Goal: Information Seeking & Learning: Learn about a topic

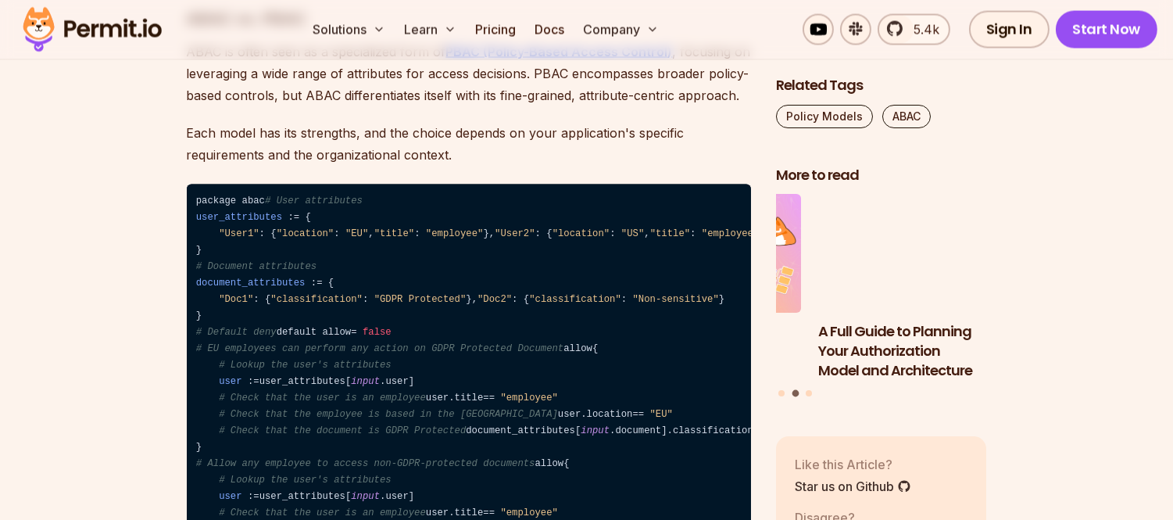
scroll to position [5126, 0]
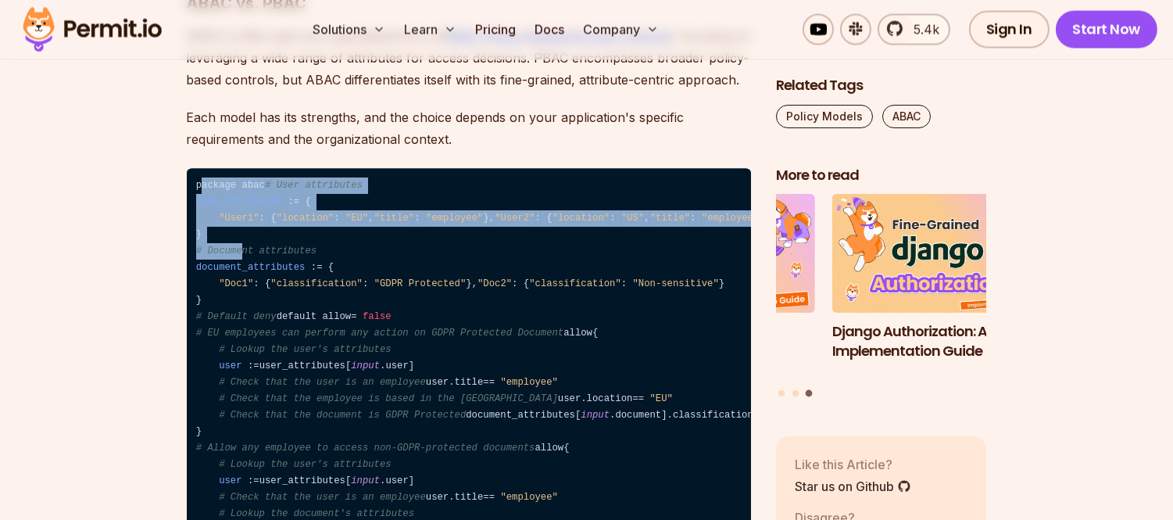
drag, startPoint x: 198, startPoint y: 158, endPoint x: 237, endPoint y: 280, distance: 127.7
click at [237, 280] on code "package abac # User attributes user_attributes : = { "User1" : { "location" : "…" at bounding box center [469, 375] width 564 height 413
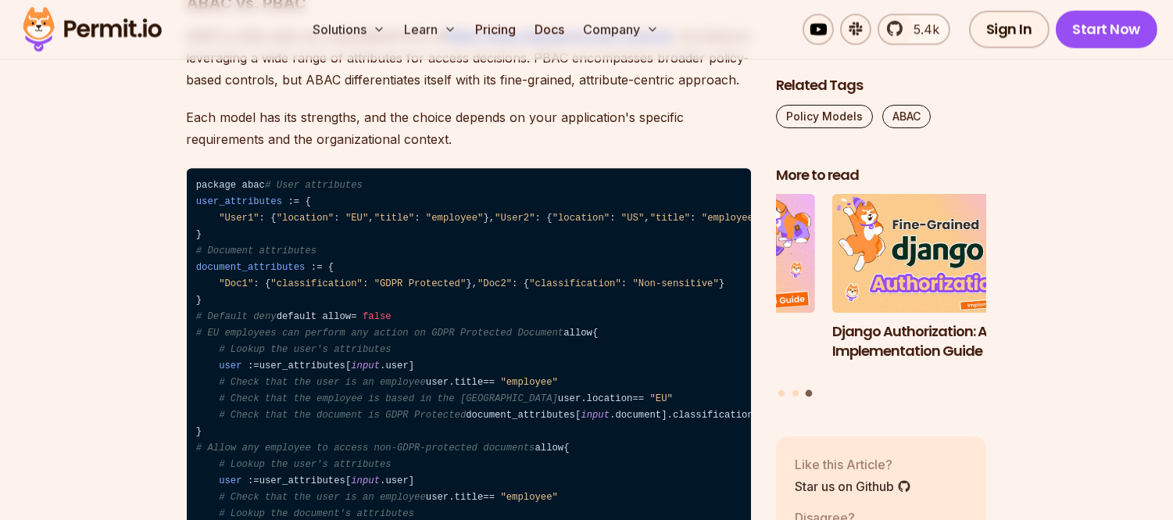
click at [196, 169] on code "package abac # User attributes user_attributes : = { "User1" : { "location" : "…" at bounding box center [469, 375] width 564 height 413
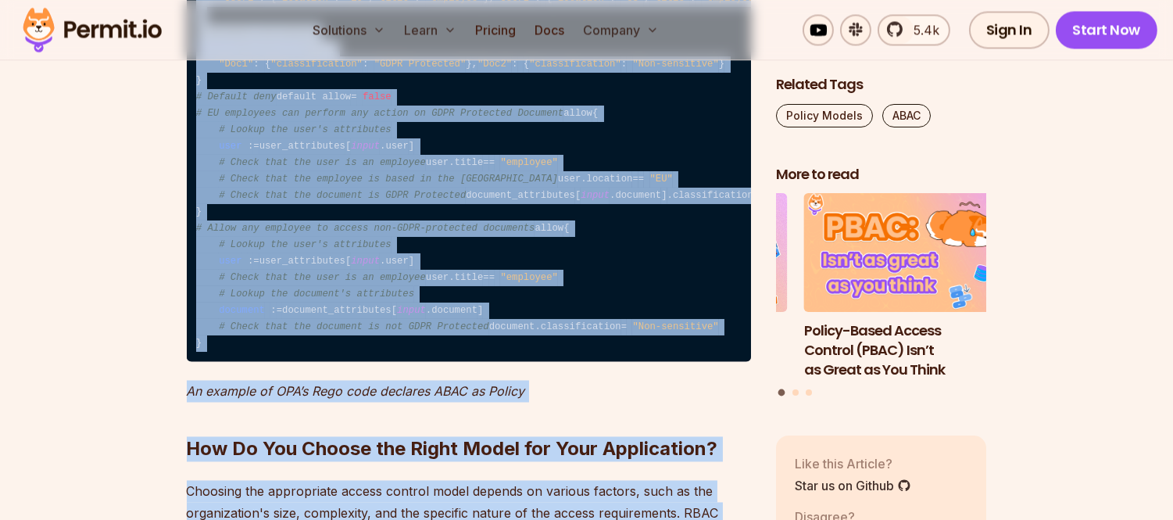
scroll to position [5630, 0]
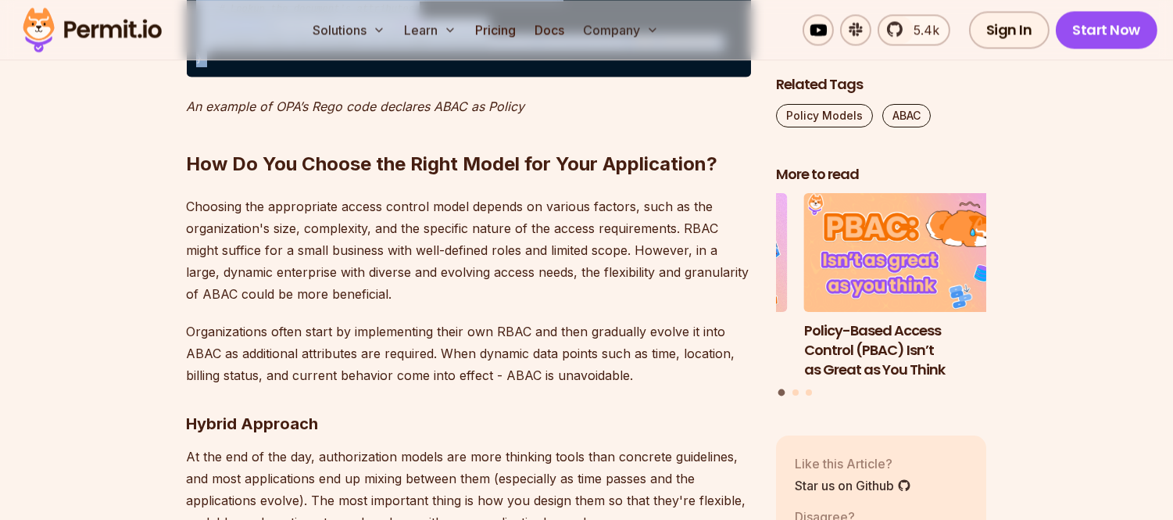
drag, startPoint x: 196, startPoint y: 165, endPoint x: 317, endPoint y: 253, distance: 149.8
copy code "package abac # User attributes user_attributes : = { "User1" : { "location" : "…"
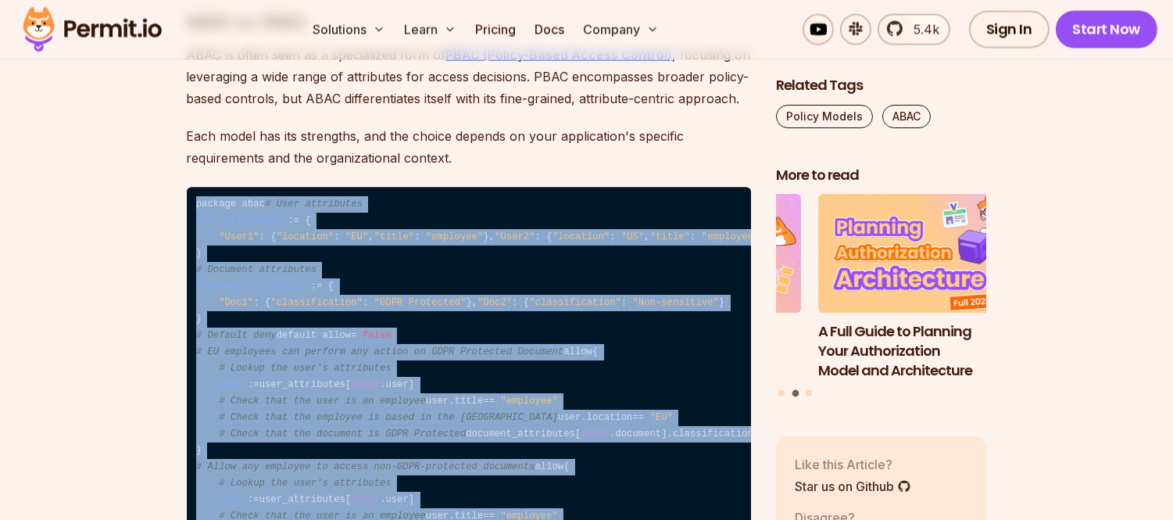
scroll to position [5106, 0]
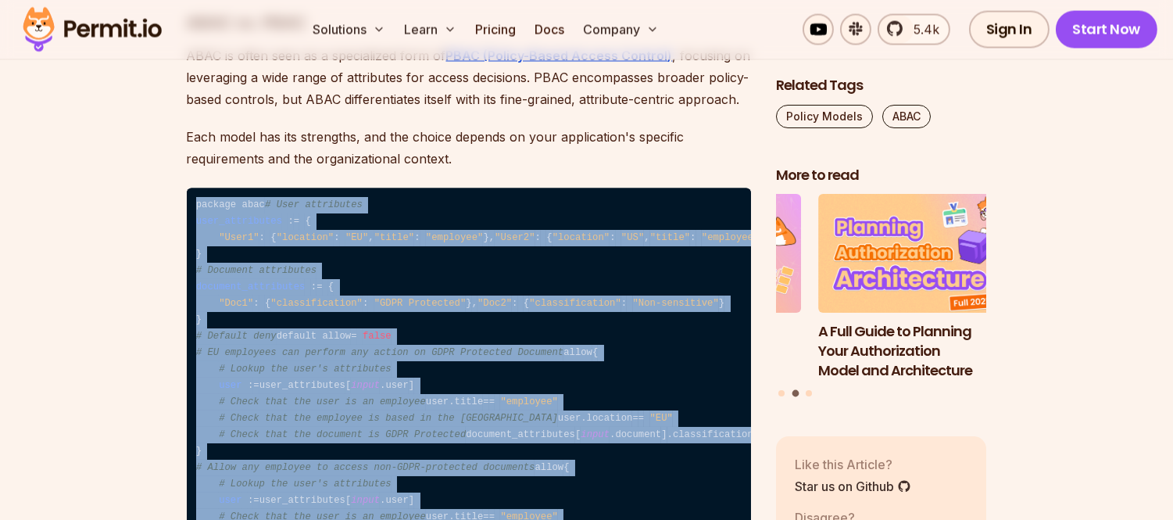
copy code "package abac # User attributes user_attributes : = { "User1" : { "location" : "…"
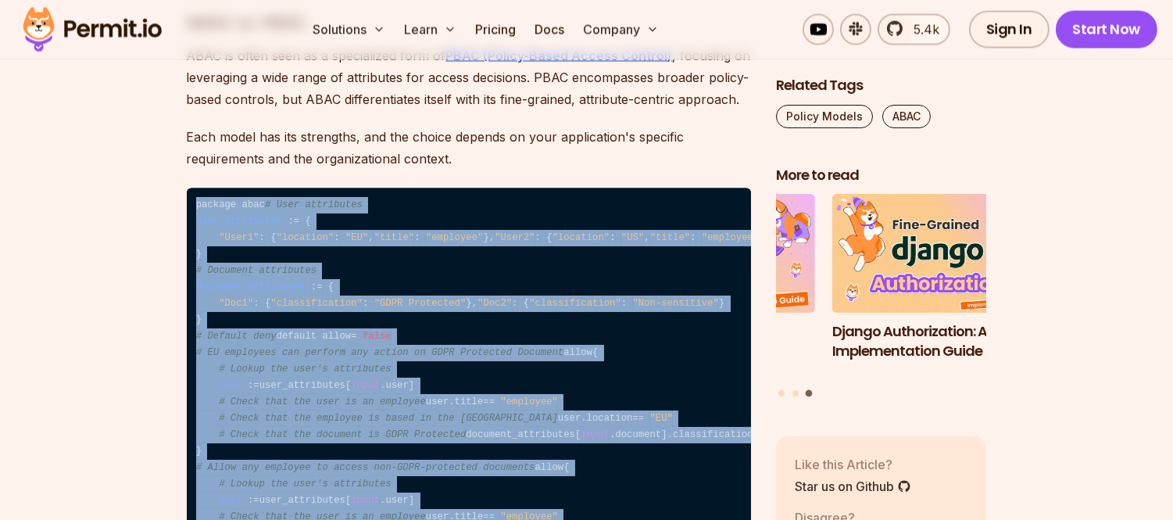
copy code "package abac # User attributes user_attributes : = { "User1" : { "location" : "…"
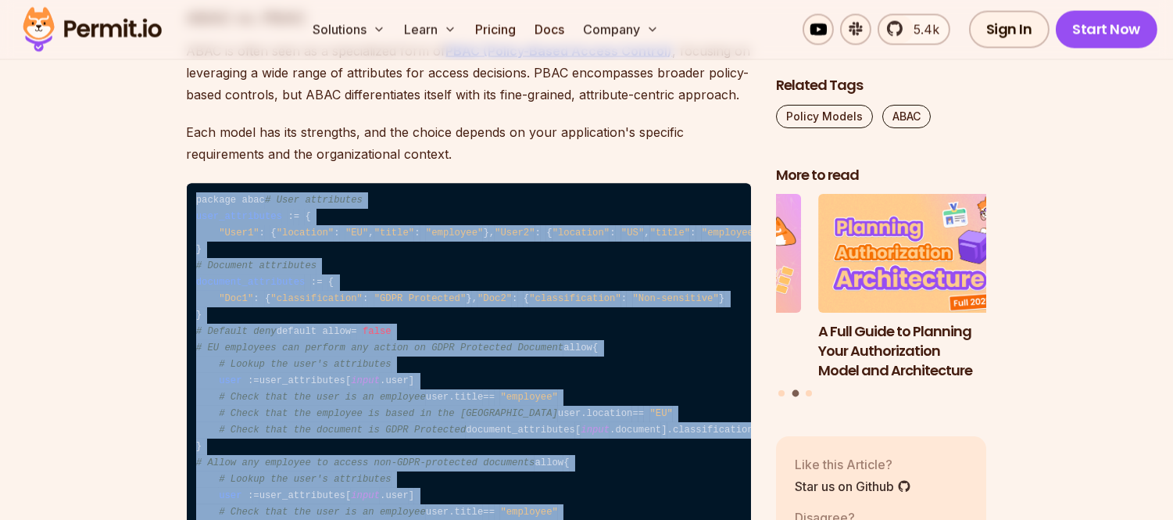
scroll to position [5114, 0]
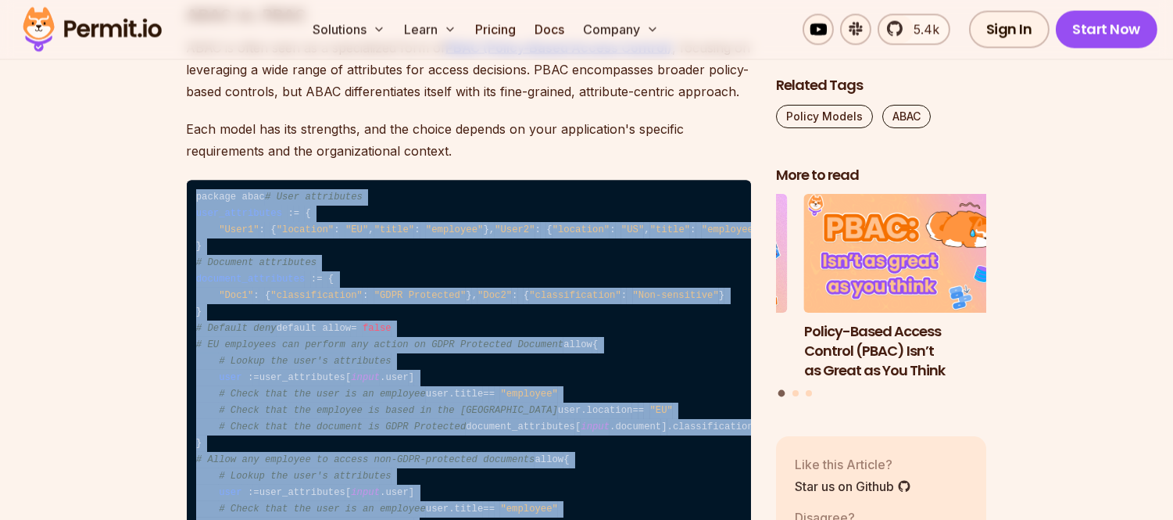
click at [385, 225] on code "package abac # User attributes user_attributes : = { "User1" : { "location" : "…" at bounding box center [469, 386] width 564 height 413
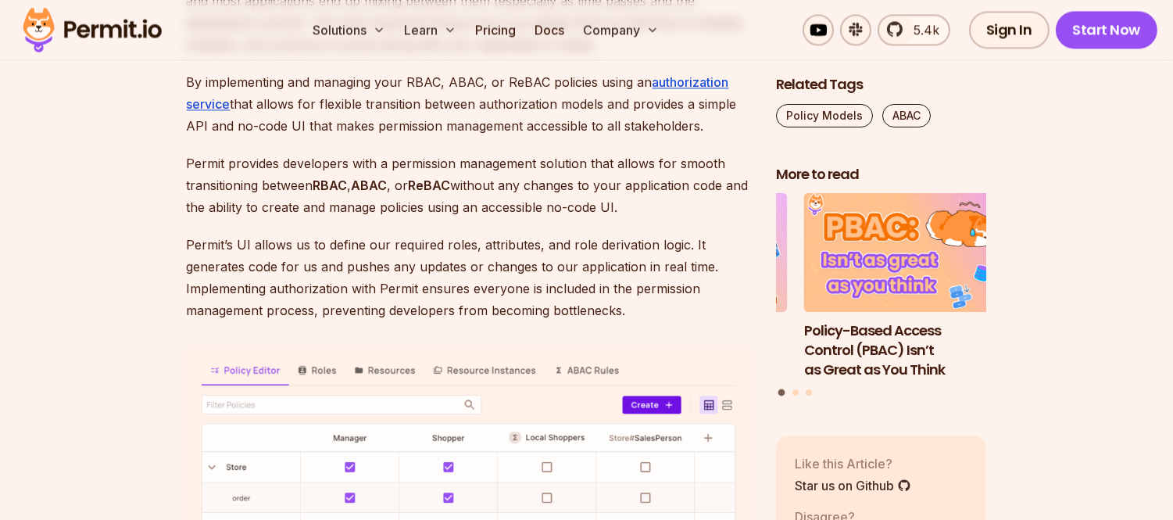
scroll to position [6132, 0]
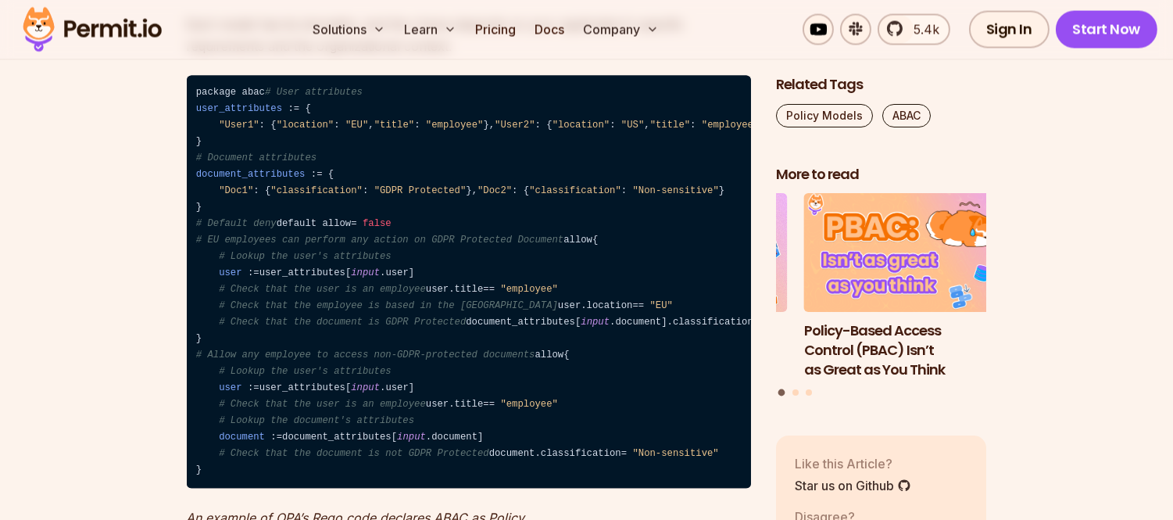
scroll to position [5204, 0]
